Goal: Transaction & Acquisition: Purchase product/service

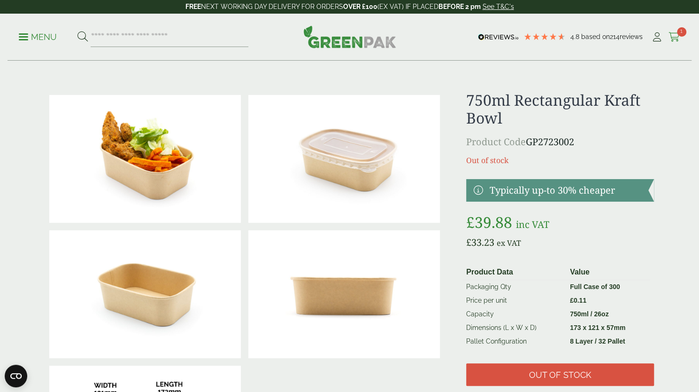
click at [675, 32] on icon at bounding box center [675, 36] width 12 height 9
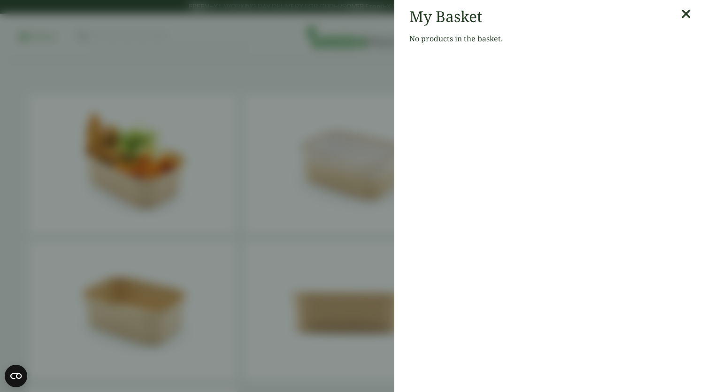
click at [681, 16] on icon at bounding box center [686, 14] width 10 height 13
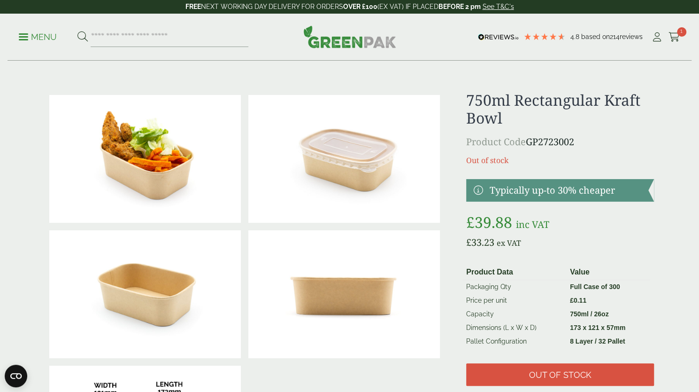
click at [31, 47] on div "Menu 4.8 Based on 214 reviews My Account" at bounding box center [350, 37] width 684 height 47
click at [670, 37] on icon at bounding box center [675, 36] width 12 height 9
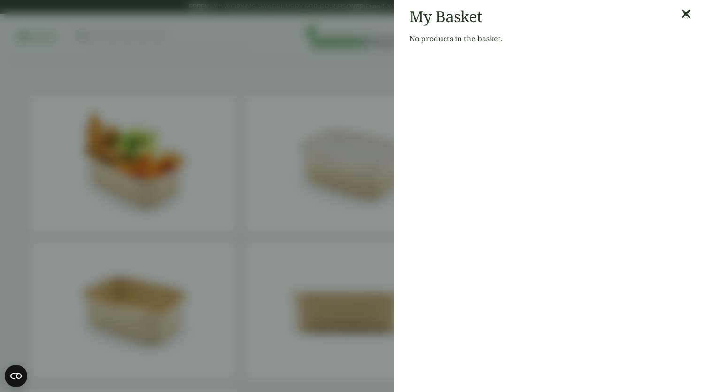
click at [681, 16] on icon at bounding box center [686, 14] width 10 height 13
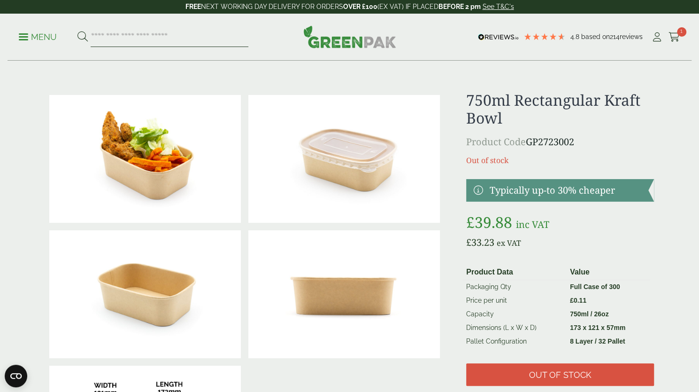
click at [229, 45] on input "search" at bounding box center [170, 37] width 158 height 20
type input "*"
type input "**********"
click at [77, 31] on button at bounding box center [82, 37] width 10 height 12
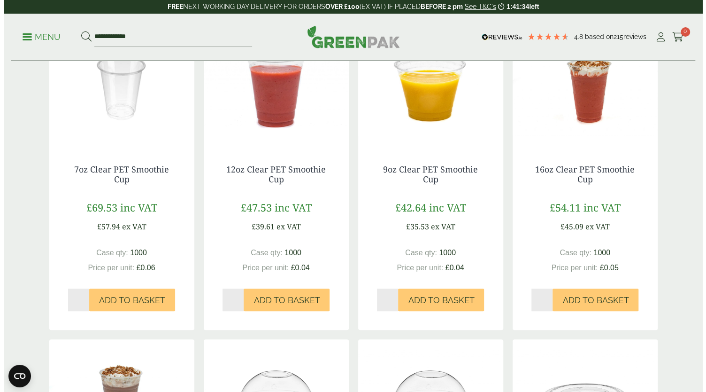
scroll to position [186, 0]
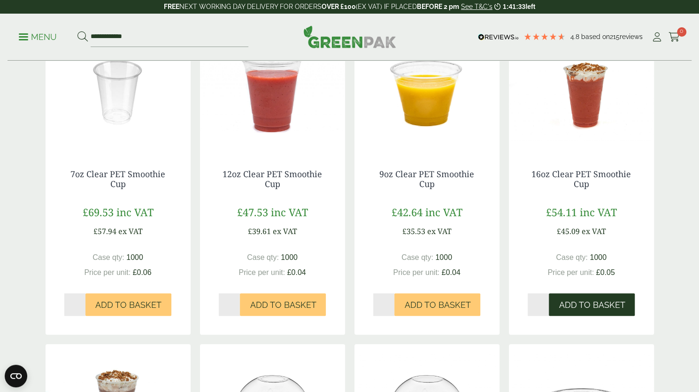
click at [602, 300] on button "Add to Basket" at bounding box center [592, 304] width 86 height 23
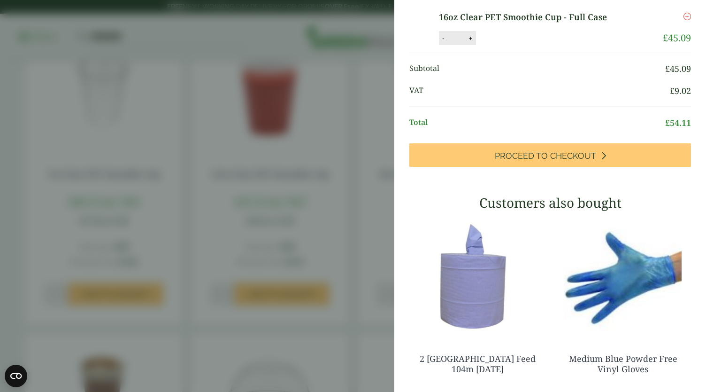
scroll to position [30, 0]
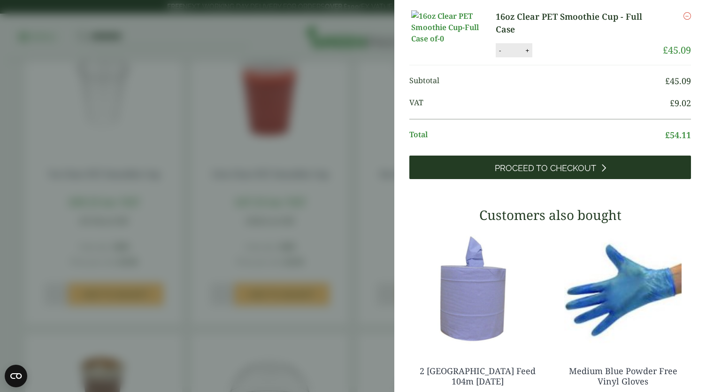
click at [585, 173] on span "Proceed to Checkout" at bounding box center [545, 168] width 101 height 10
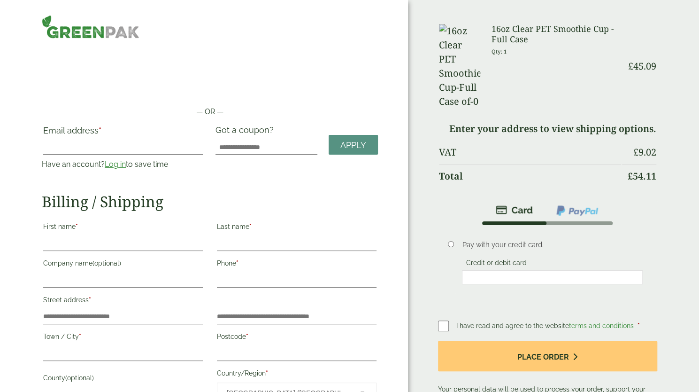
click at [107, 161] on link "Log in" at bounding box center [115, 164] width 21 height 9
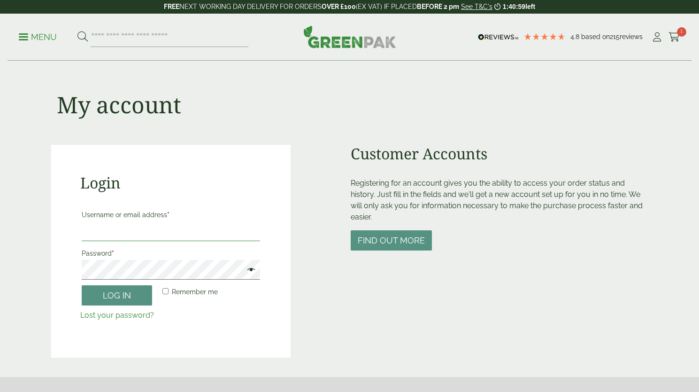
click at [89, 233] on input "Username or email address *" at bounding box center [171, 231] width 179 height 20
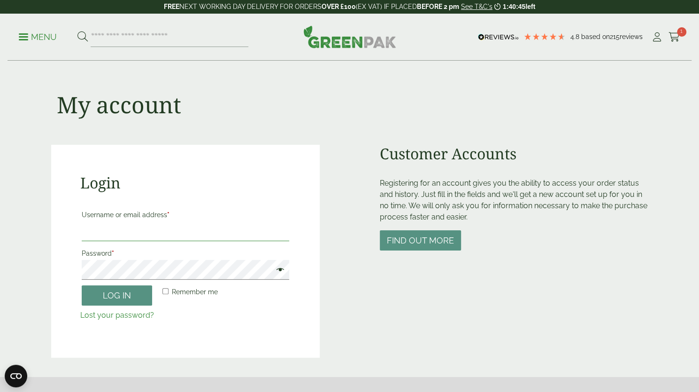
type input "**********"
click at [82, 293] on button "Log in" at bounding box center [117, 295] width 70 height 20
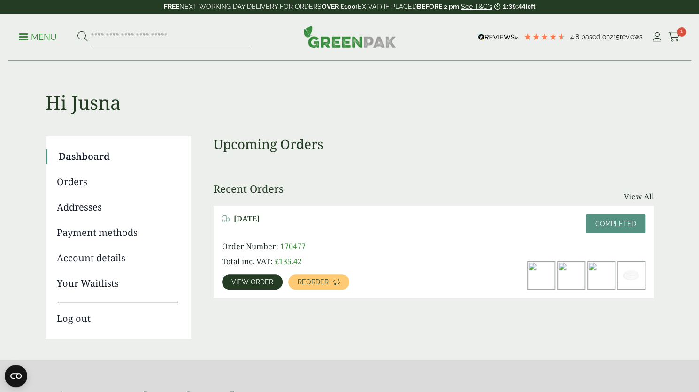
click at [232, 280] on span "View order" at bounding box center [253, 281] width 42 height 7
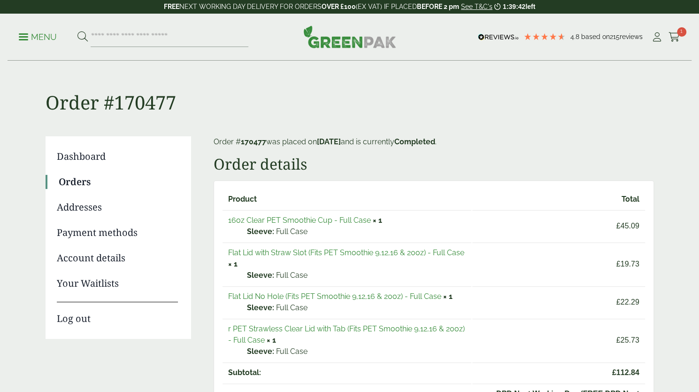
scroll to position [9, 0]
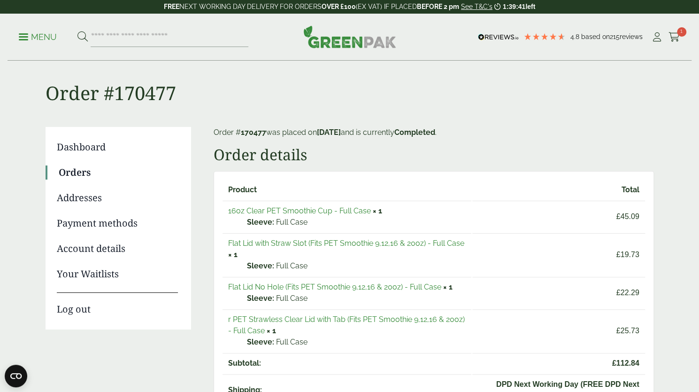
click at [343, 206] on link "16oz Clear PET Smoothie Cup - Full Case" at bounding box center [299, 210] width 143 height 9
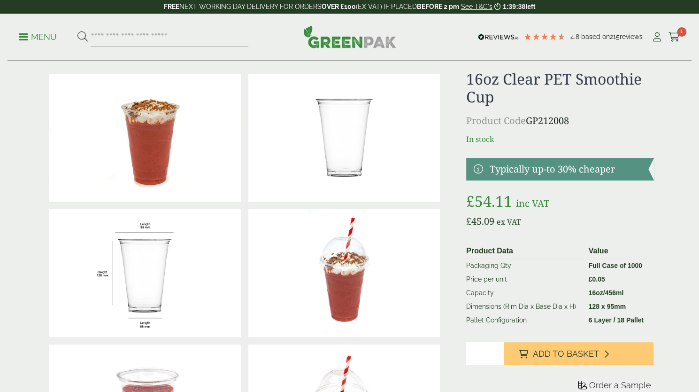
click at [587, 355] on span "Add to Basket" at bounding box center [566, 353] width 66 height 10
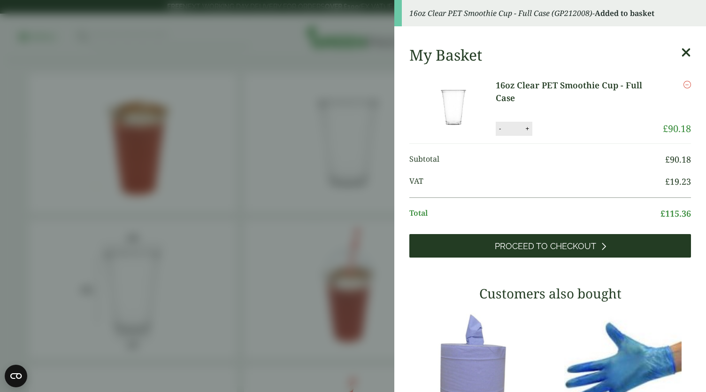
click at [559, 247] on span "Proceed to Checkout" at bounding box center [545, 246] width 101 height 10
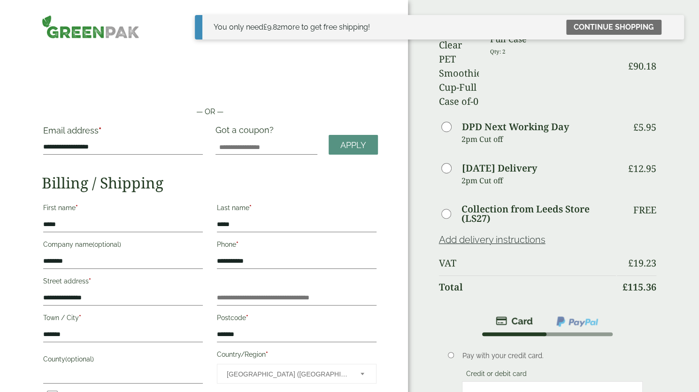
click at [685, 171] on div "Order Summary Item Ammount 16oz Clear PET Smoothie Cup - Full Case Qty: 2 £ 90.…" at bounding box center [553, 299] width 291 height 599
click at [674, 27] on icon at bounding box center [673, 27] width 8 height 8
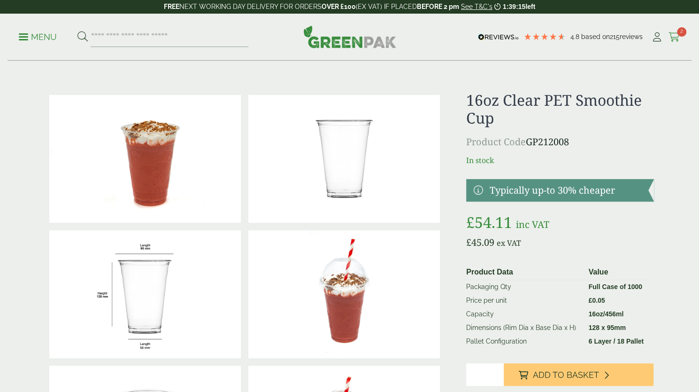
click at [681, 34] on span "2" at bounding box center [681, 31] width 9 height 9
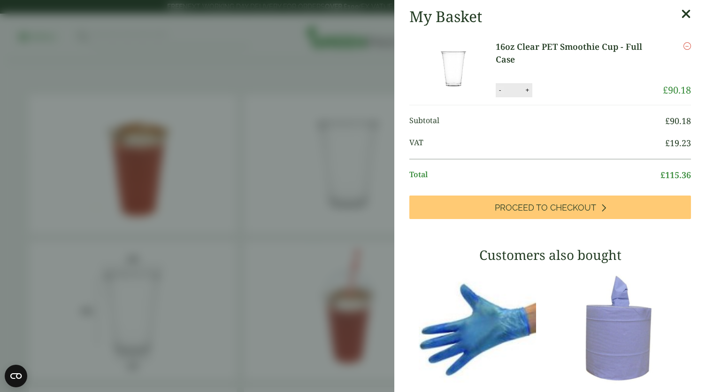
click at [498, 91] on button "-" at bounding box center [500, 90] width 8 height 8
type input "*"
click at [568, 82] on li "16oz Clear PET Smoothie Cup - Full Case 16oz Clear PET Smoothie Cup - Full Case…" at bounding box center [550, 69] width 282 height 72
click at [563, 95] on button "Update" at bounding box center [557, 90] width 47 height 14
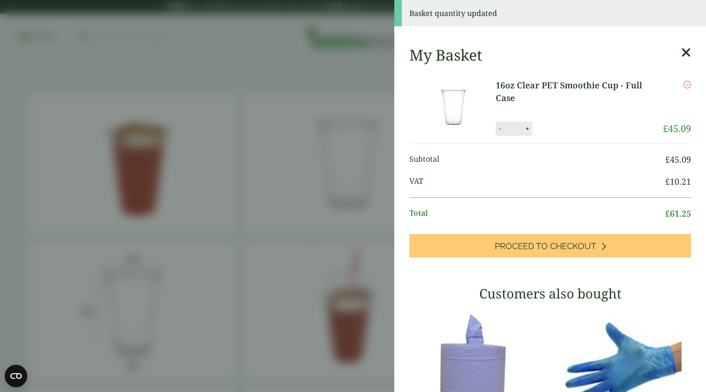
click at [528, 134] on div "- * +" at bounding box center [514, 129] width 37 height 14
click at [528, 124] on button "+" at bounding box center [527, 128] width 9 height 8
type input "*"
click at [534, 125] on button "Update" at bounding box center [557, 129] width 47 height 14
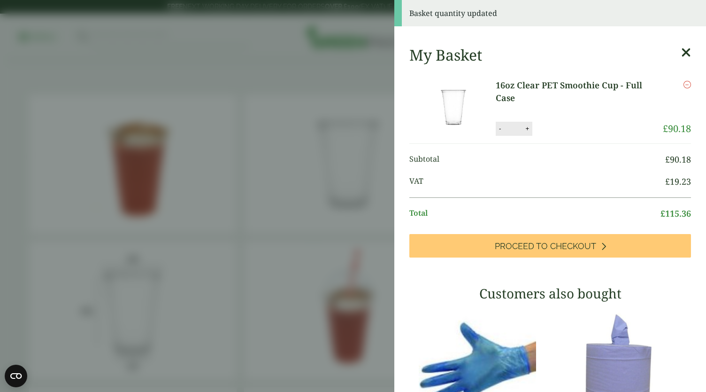
click at [499, 123] on div "- * +" at bounding box center [514, 129] width 37 height 14
click at [499, 131] on button "-" at bounding box center [500, 128] width 8 height 8
type input "*"
click at [558, 132] on button "Update" at bounding box center [557, 129] width 47 height 14
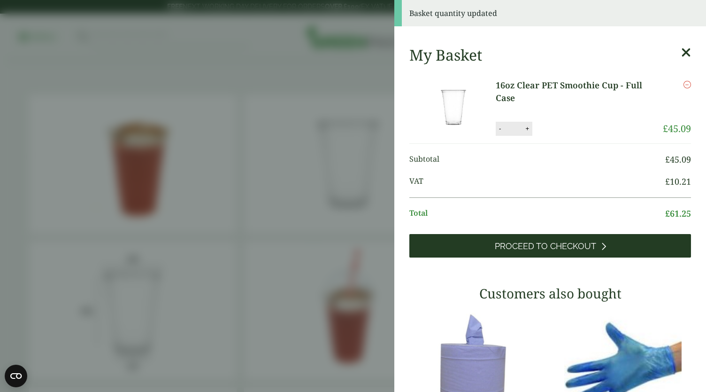
click at [530, 255] on link "Proceed to Checkout" at bounding box center [550, 245] width 282 height 23
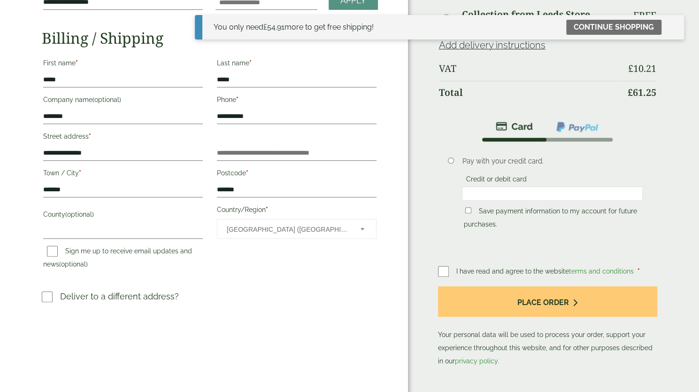
scroll to position [145, 0]
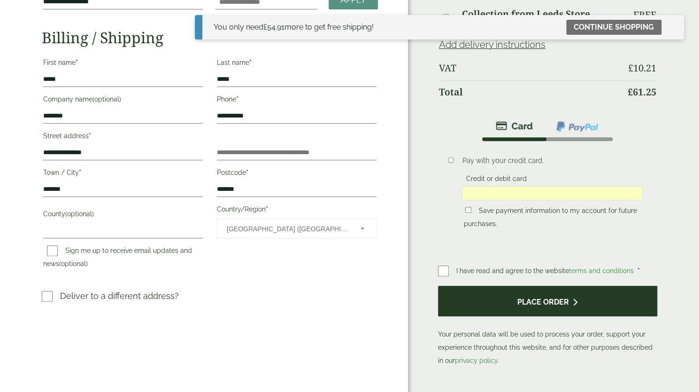
click at [523, 301] on button "Place order" at bounding box center [547, 301] width 219 height 31
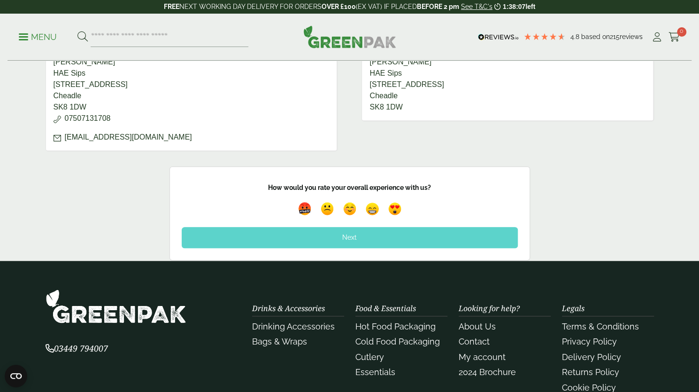
scroll to position [396, 0]
